Goal: Navigation & Orientation: Go to known website

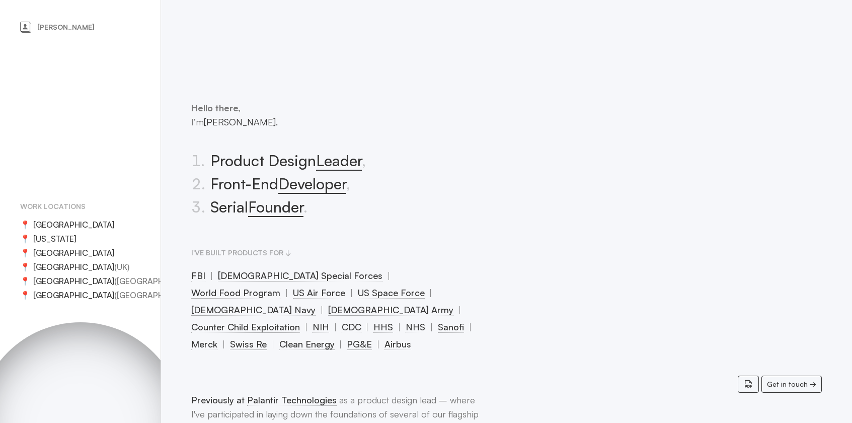
scroll to position [1144, 0]
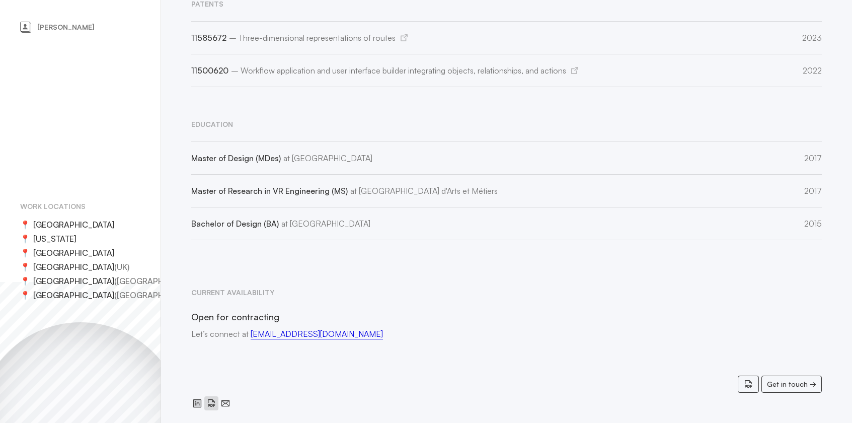
click at [213, 398] on icon "Visit my Instagram page" at bounding box center [211, 402] width 7 height 8
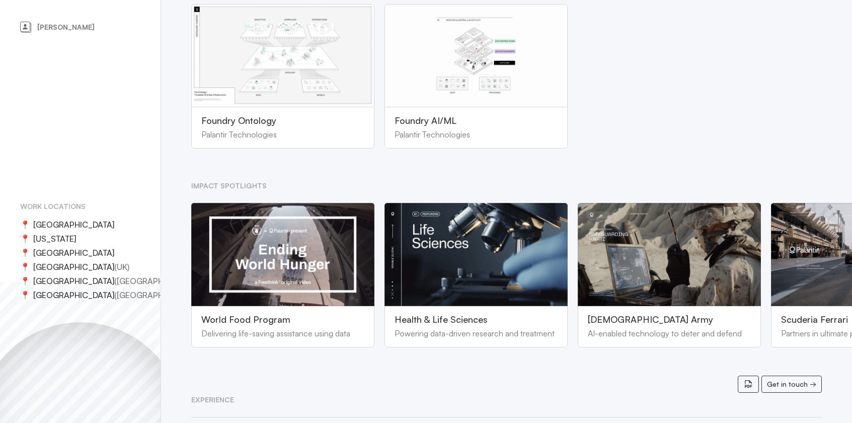
scroll to position [0, 0]
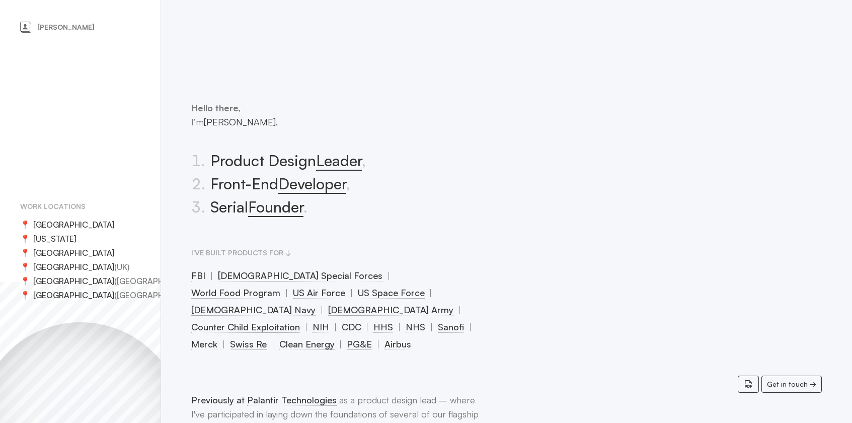
click at [77, 23] on link "[PERSON_NAME]" at bounding box center [80, 27] width 120 height 14
click at [226, 123] on span "[PERSON_NAME]." at bounding box center [241, 121] width 74 height 11
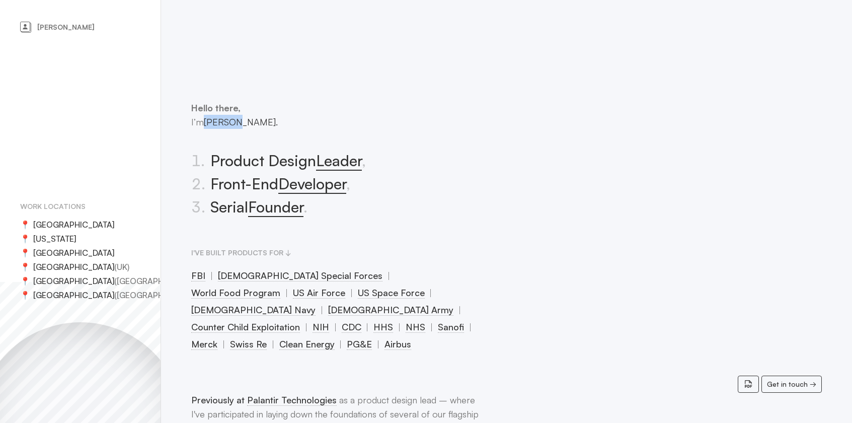
copy span "[PERSON_NAME]"
drag, startPoint x: 272, startPoint y: 121, endPoint x: 209, endPoint y: 123, distance: 62.9
click at [209, 123] on span "[PERSON_NAME]." at bounding box center [241, 121] width 74 height 11
